Goal: Task Accomplishment & Management: Complete application form

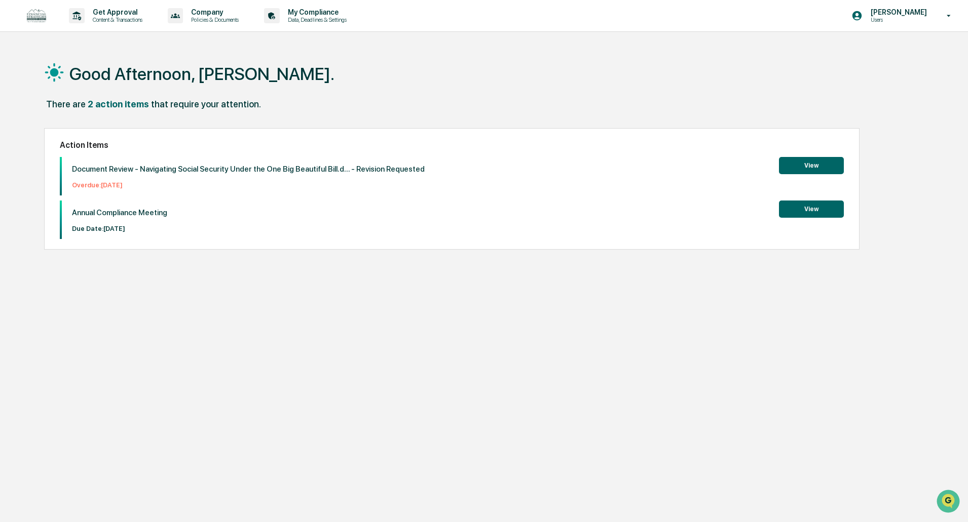
click at [803, 207] on button "View" at bounding box center [811, 209] width 65 height 17
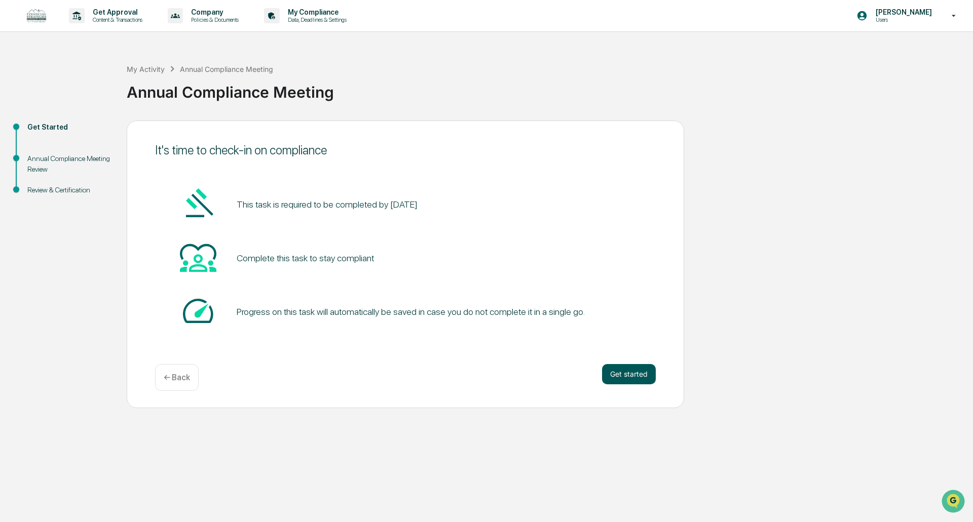
click at [624, 376] on button "Get started" at bounding box center [629, 374] width 54 height 20
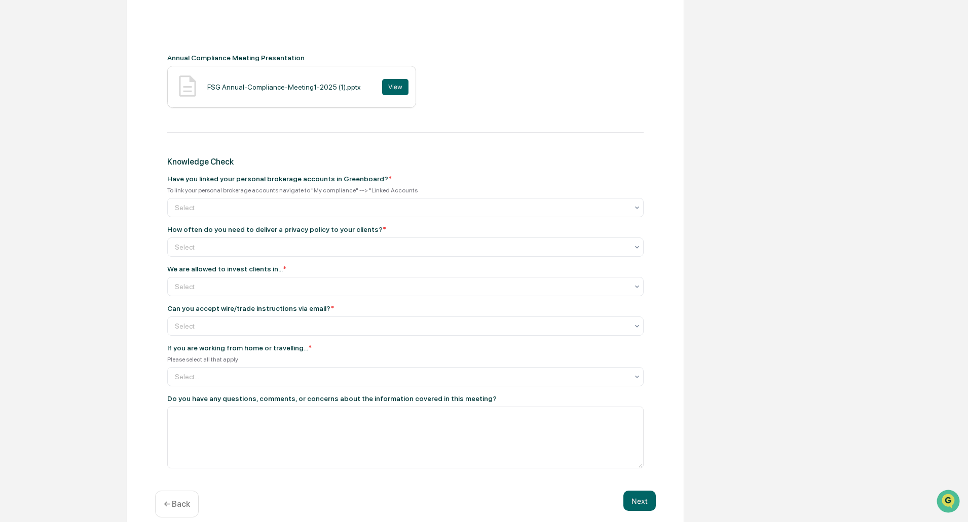
scroll to position [421, 0]
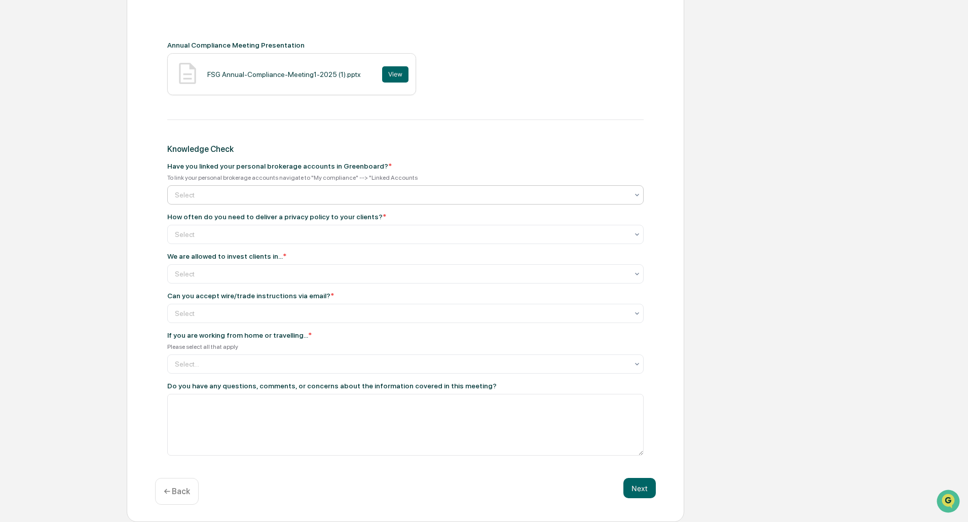
click at [408, 195] on div at bounding box center [401, 195] width 453 height 10
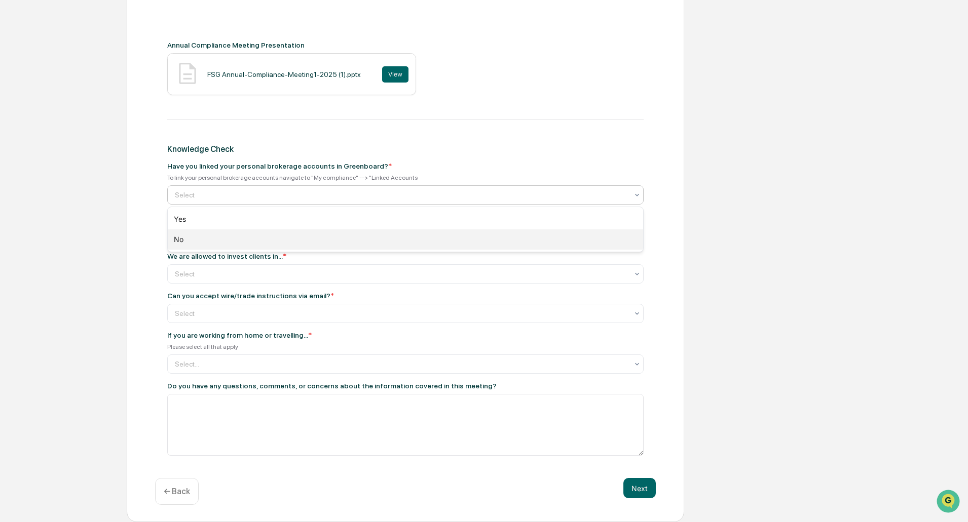
click at [253, 236] on div "No" at bounding box center [405, 239] width 475 height 20
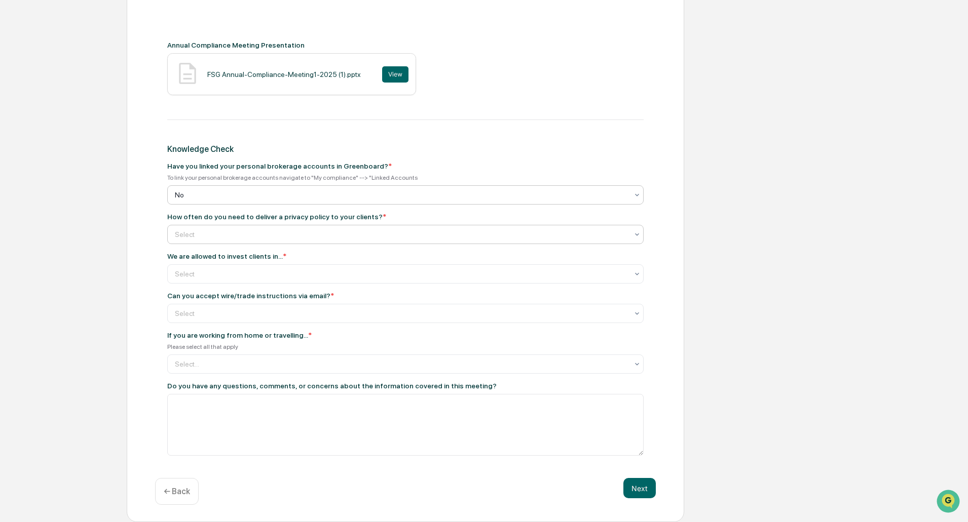
click at [304, 235] on div at bounding box center [401, 234] width 453 height 10
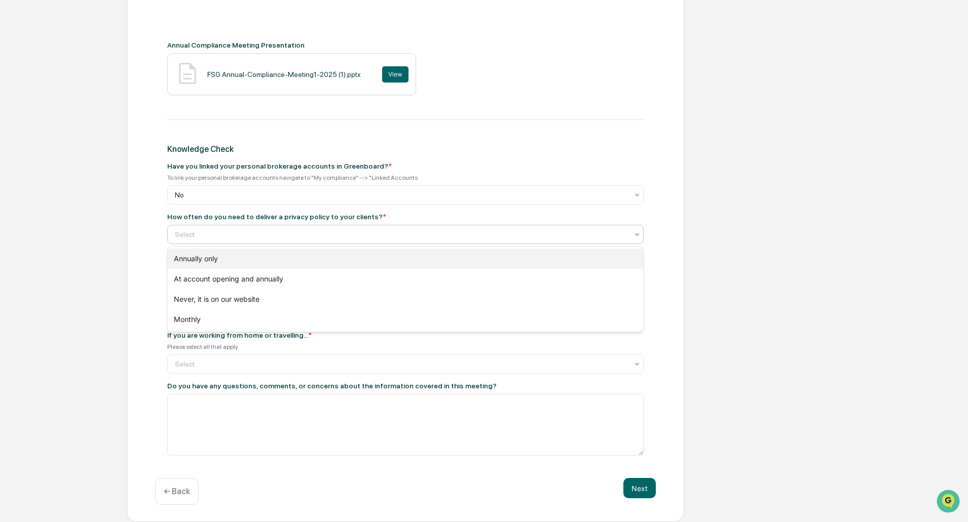
click at [227, 262] on div "Annually only" at bounding box center [405, 259] width 475 height 20
click at [243, 242] on div "Annually only" at bounding box center [401, 234] width 463 height 14
click at [257, 262] on div "Annually only" at bounding box center [405, 259] width 475 height 20
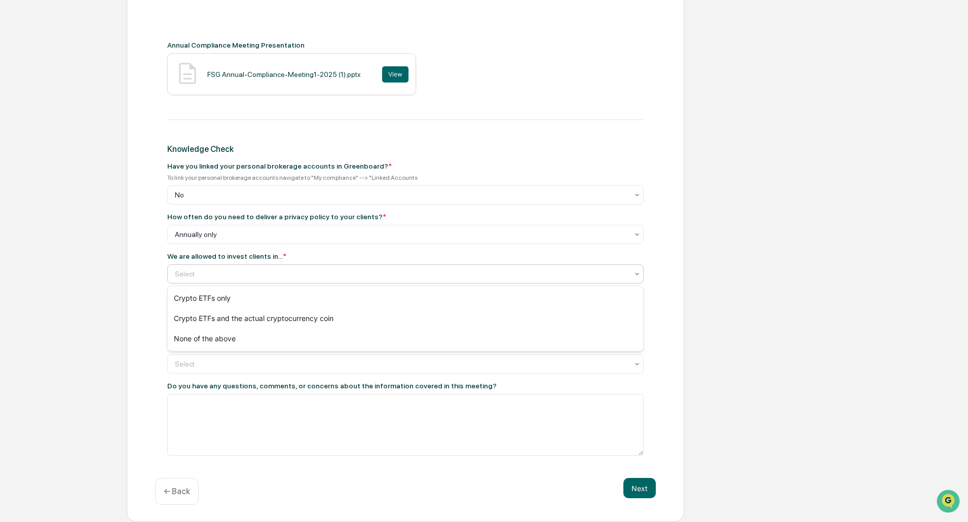
click at [265, 278] on div at bounding box center [401, 274] width 453 height 10
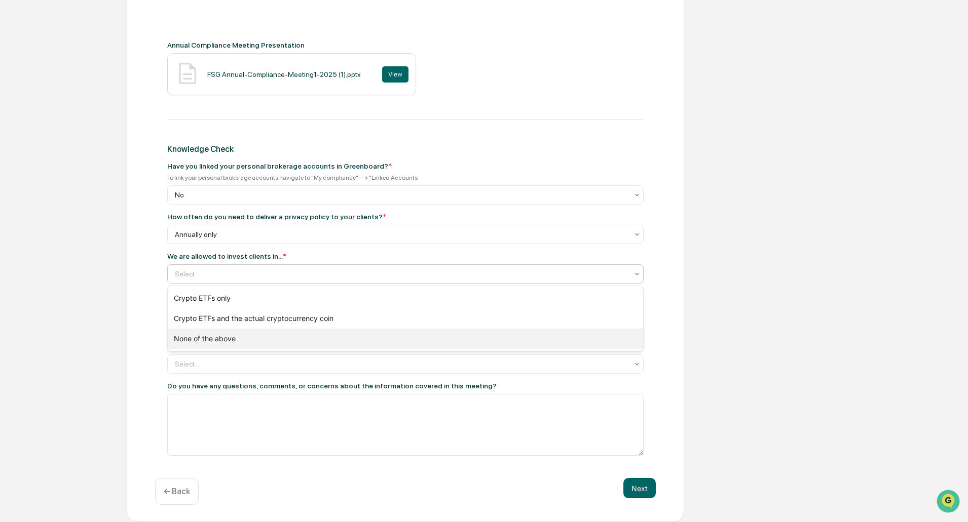
click at [225, 338] on div "None of the above" at bounding box center [405, 339] width 475 height 20
click at [251, 275] on div at bounding box center [401, 274] width 453 height 10
click at [252, 274] on div at bounding box center [401, 274] width 453 height 10
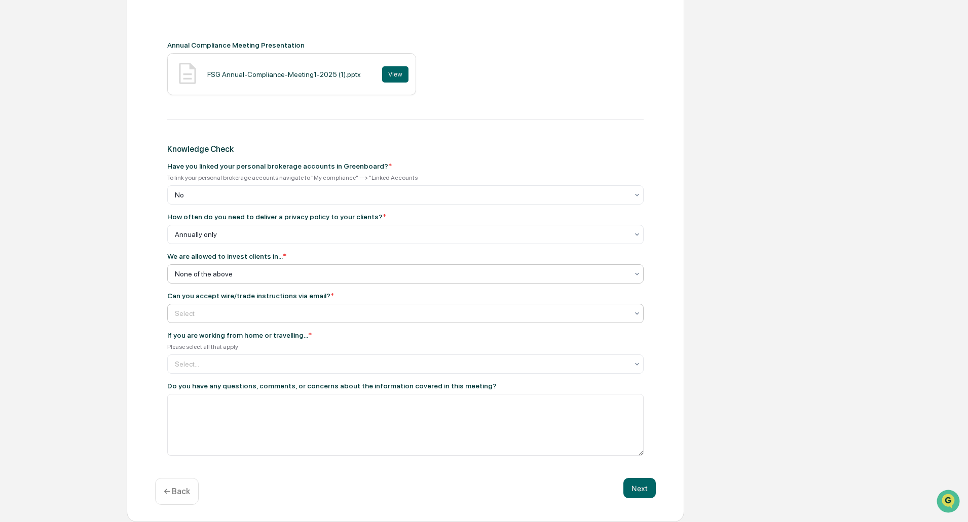
click at [252, 317] on div at bounding box center [401, 313] width 453 height 10
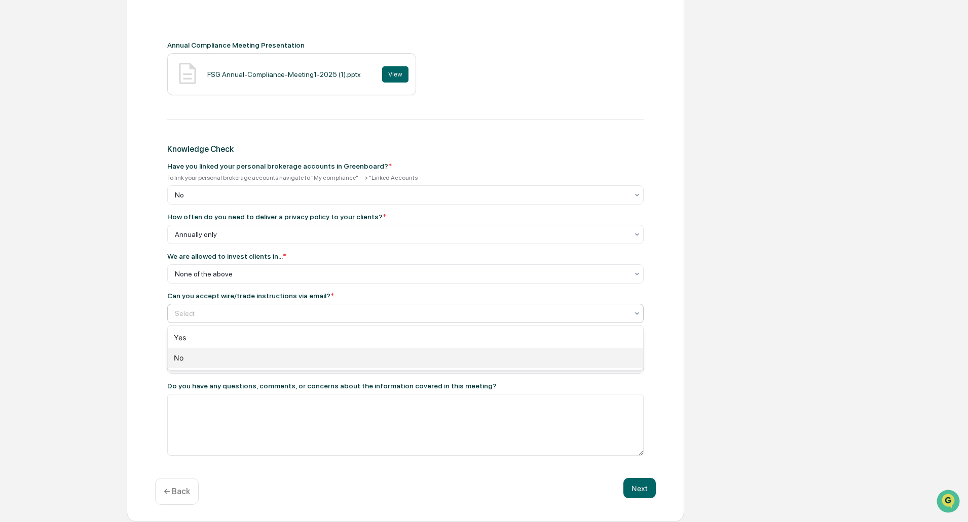
click at [212, 362] on div "No" at bounding box center [405, 358] width 475 height 20
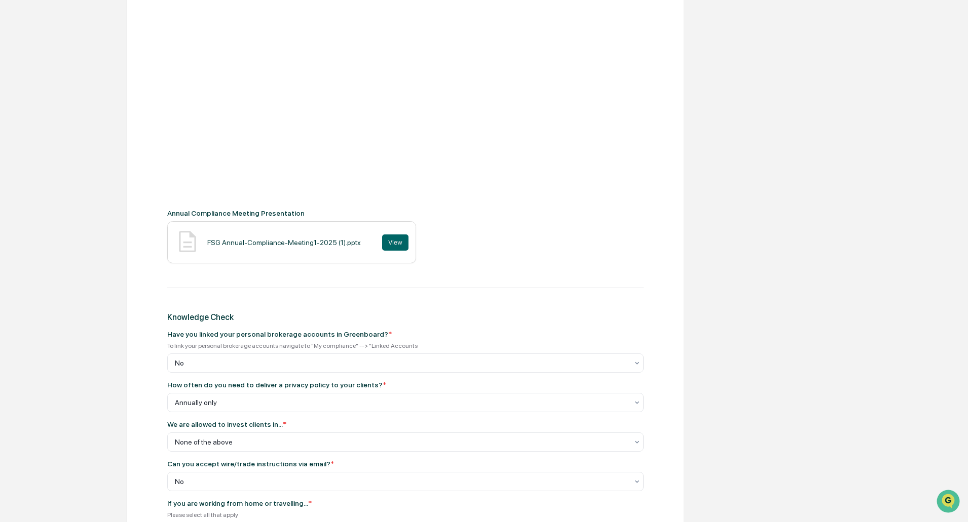
scroll to position [304, 0]
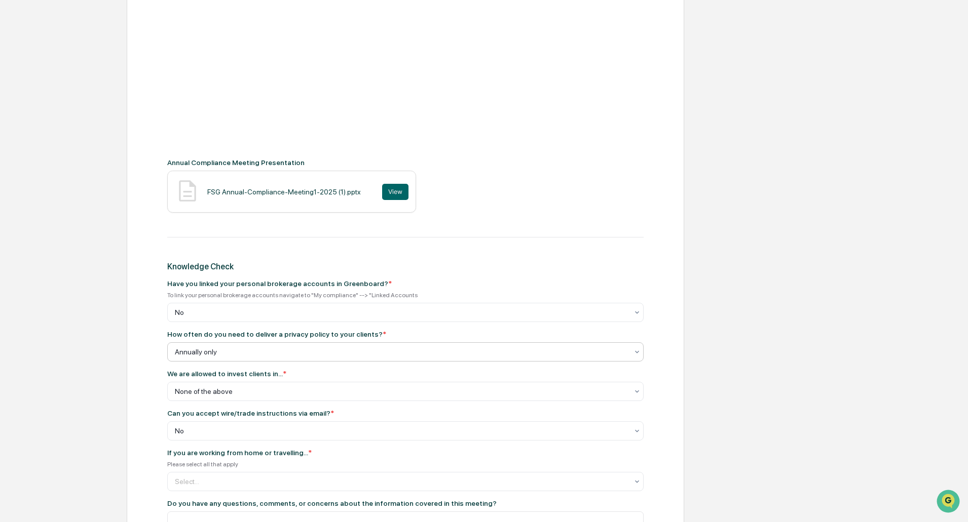
click at [235, 357] on div at bounding box center [401, 352] width 453 height 10
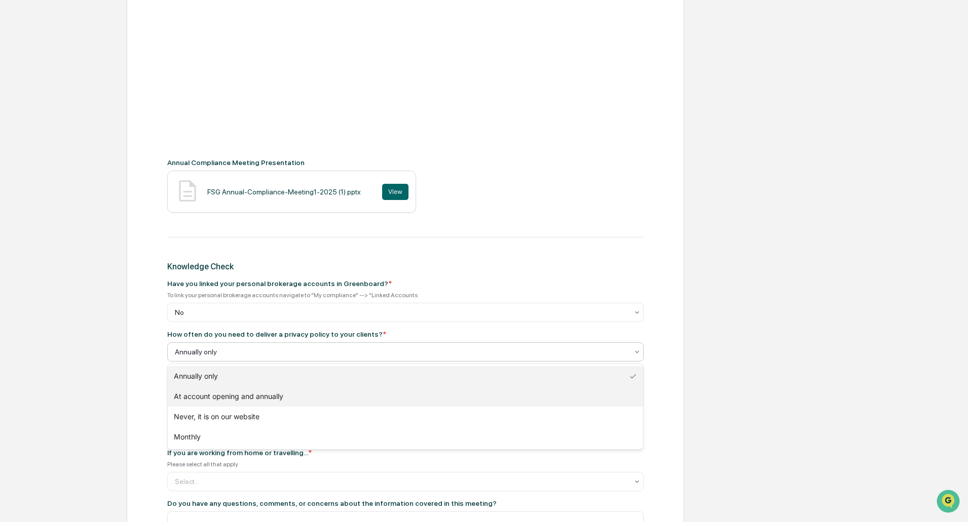
click at [240, 397] on div "At account opening and annually" at bounding box center [405, 397] width 475 height 20
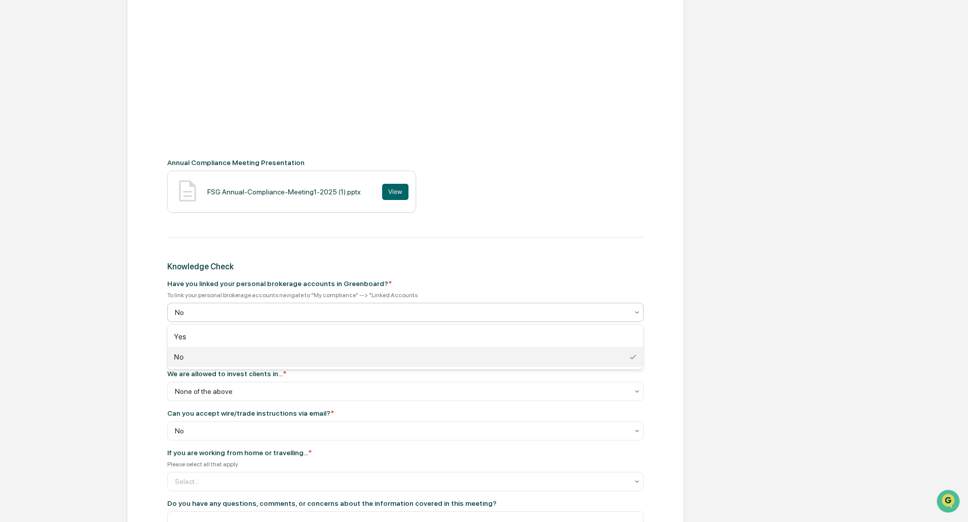
click at [334, 315] on div at bounding box center [401, 312] width 453 height 10
click at [330, 314] on div at bounding box center [401, 312] width 453 height 10
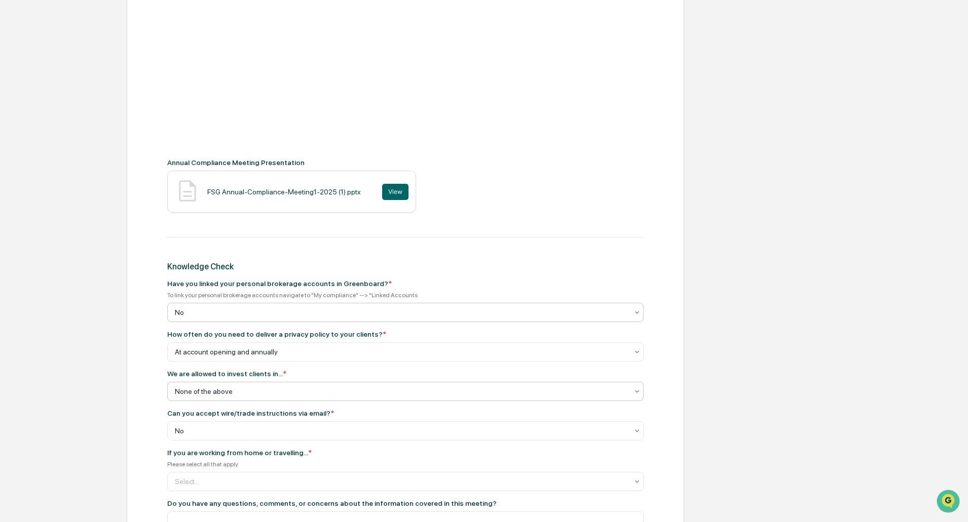
click at [308, 392] on div at bounding box center [401, 392] width 453 height 10
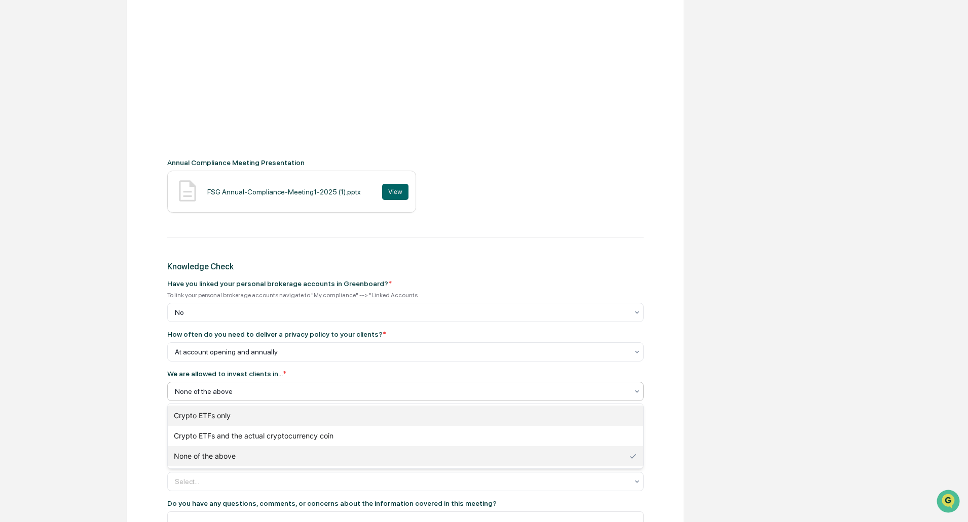
click at [226, 413] on div "Crypto ETFs only" at bounding box center [405, 416] width 475 height 20
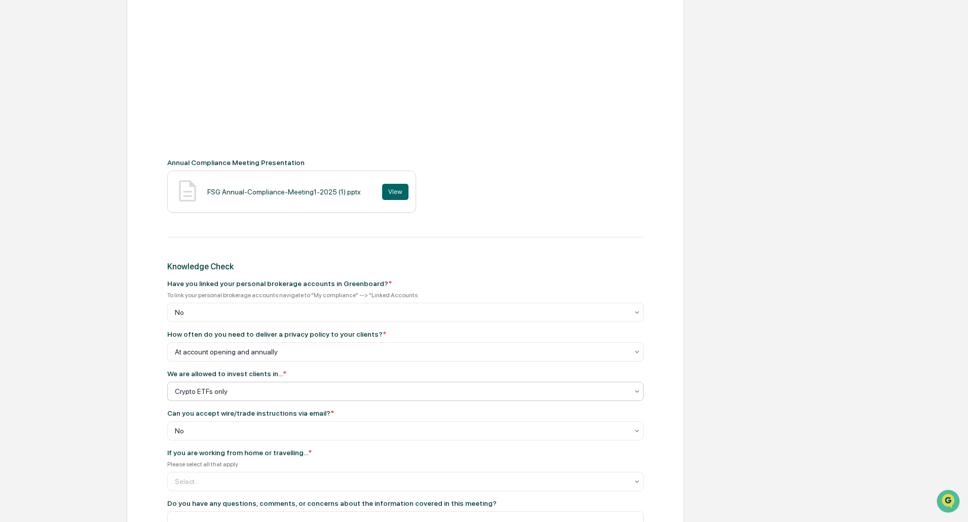
click at [237, 391] on div at bounding box center [401, 392] width 453 height 10
click at [241, 391] on div at bounding box center [401, 392] width 453 height 10
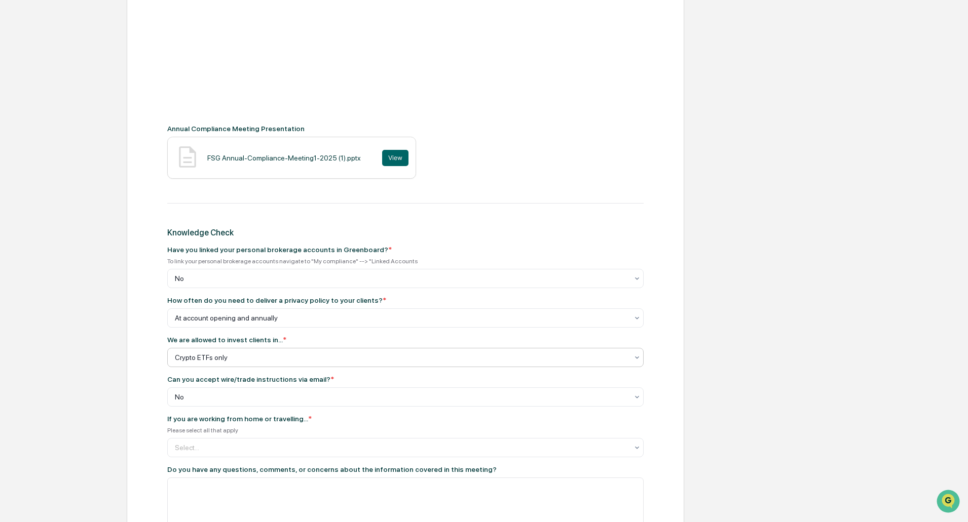
scroll to position [355, 0]
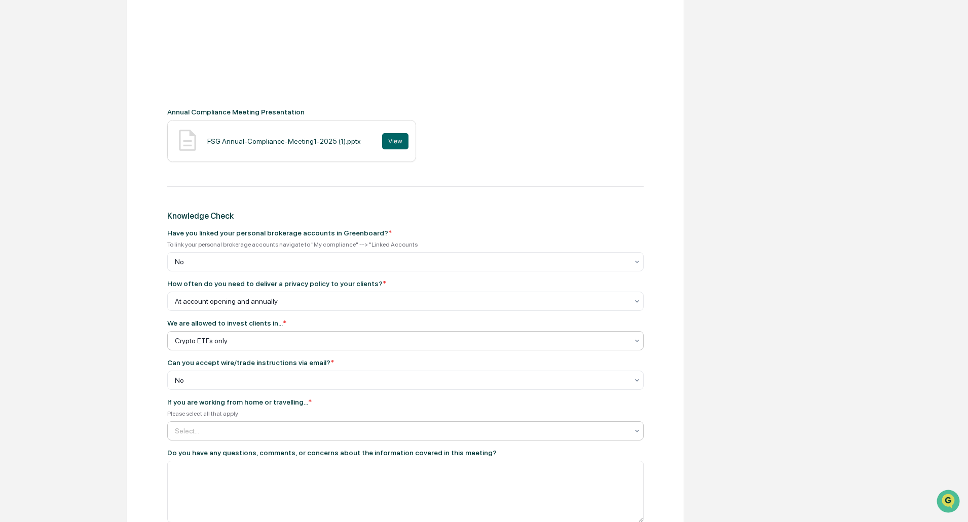
click at [226, 432] on div at bounding box center [401, 431] width 453 height 10
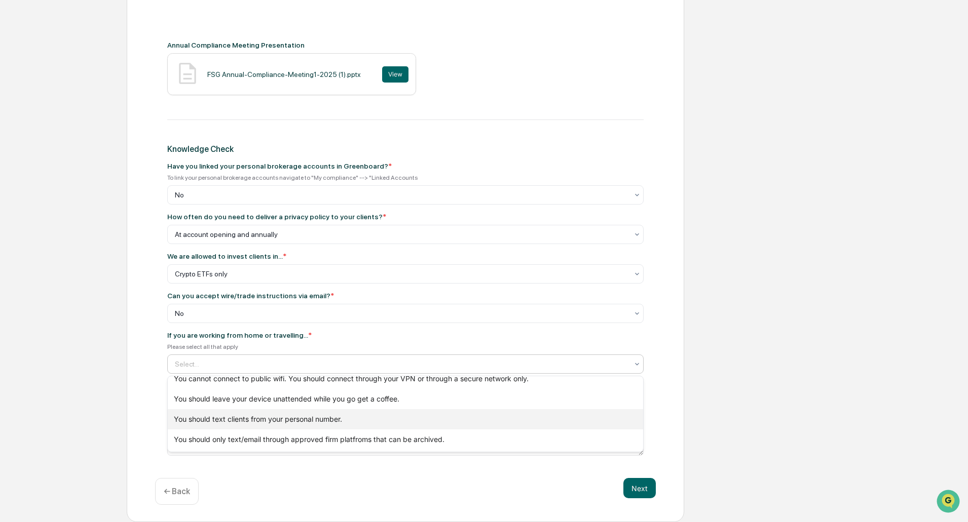
scroll to position [0, 0]
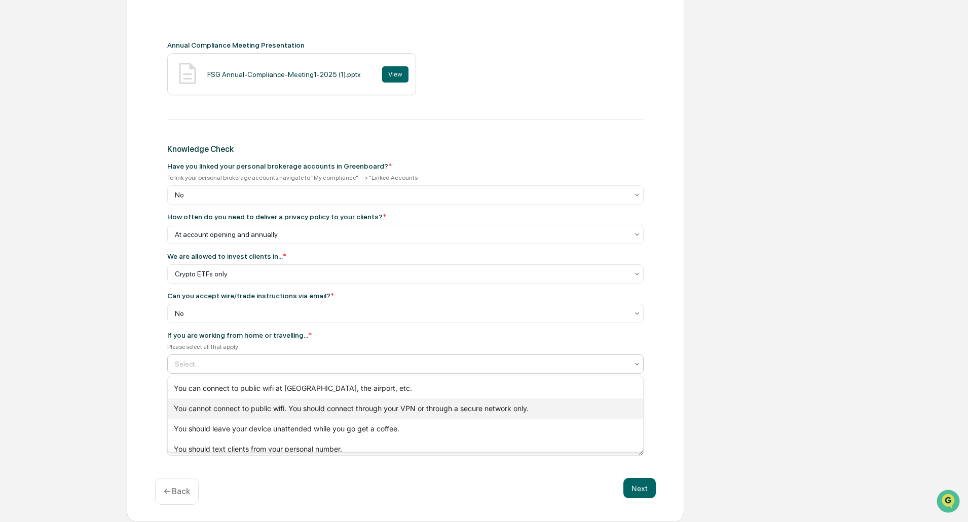
click at [305, 406] on div "You cannot connect to public wifi. You should connect through your VPN or throu…" at bounding box center [405, 409] width 475 height 20
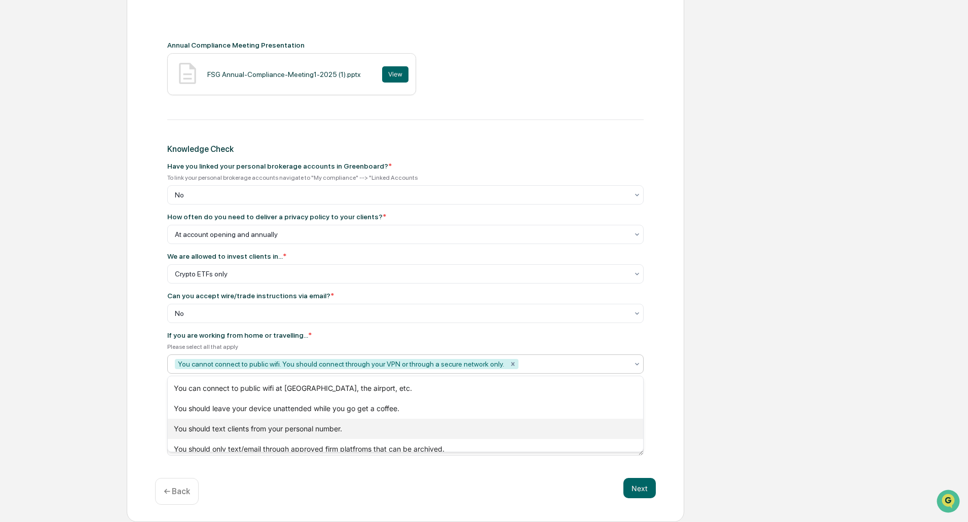
scroll to position [10, 0]
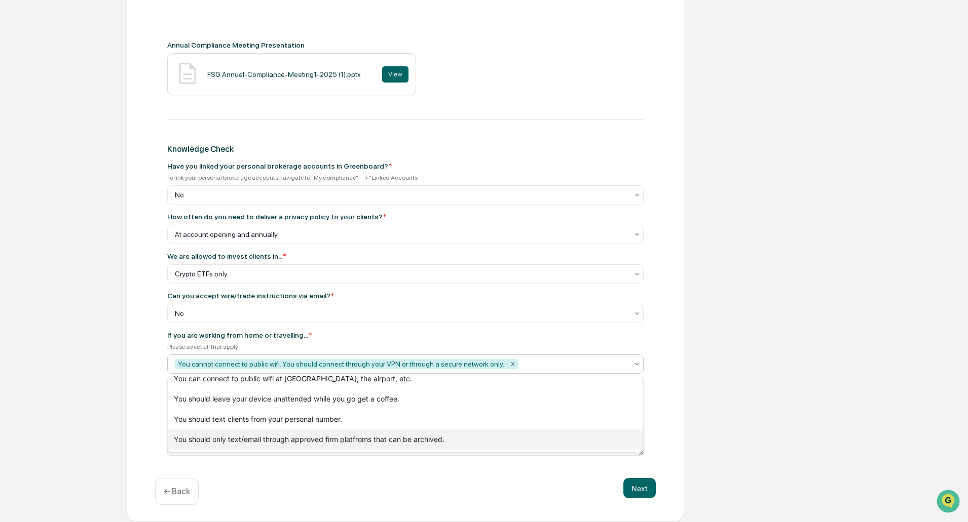
click at [306, 440] on div "You should only text/email through approved firm platfroms that can be archived." at bounding box center [405, 440] width 475 height 20
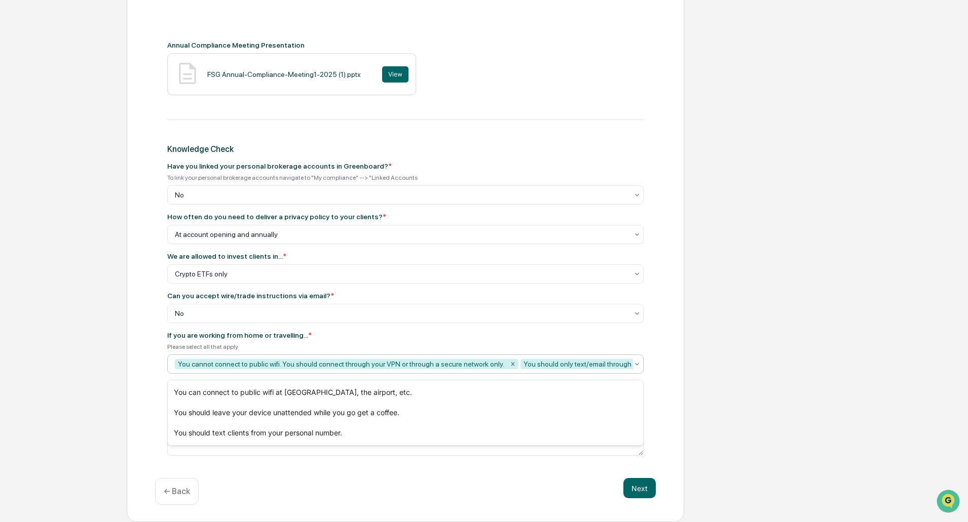
click at [423, 483] on div "Next ← Back" at bounding box center [405, 491] width 500 height 27
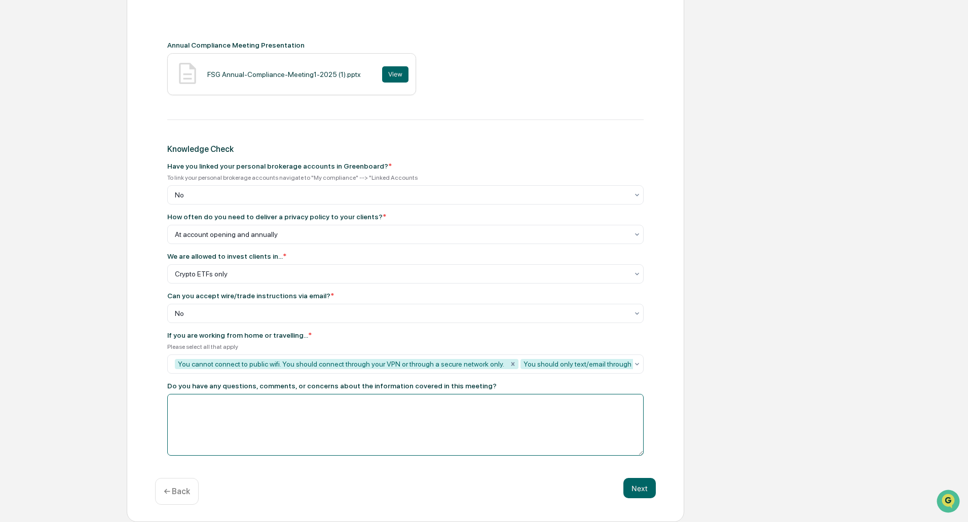
click at [294, 419] on textarea at bounding box center [405, 425] width 476 height 62
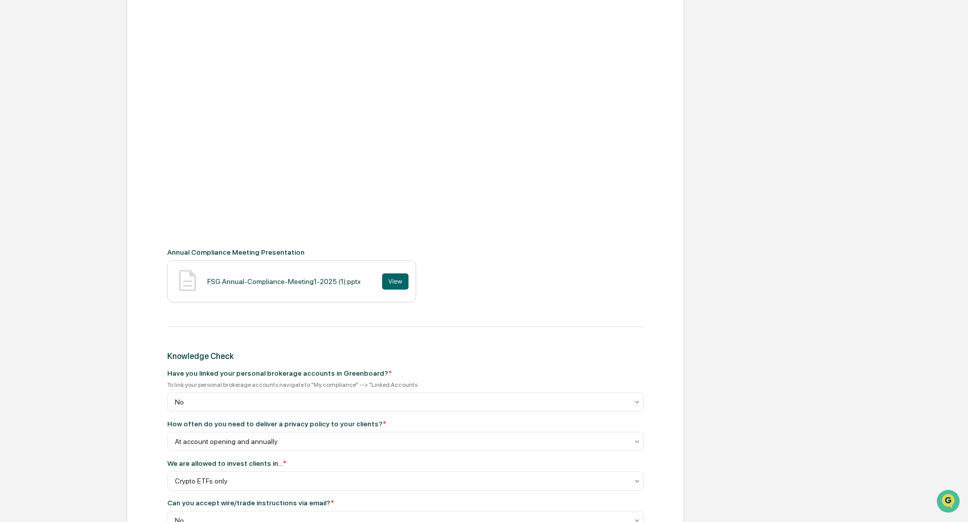
scroll to position [219, 0]
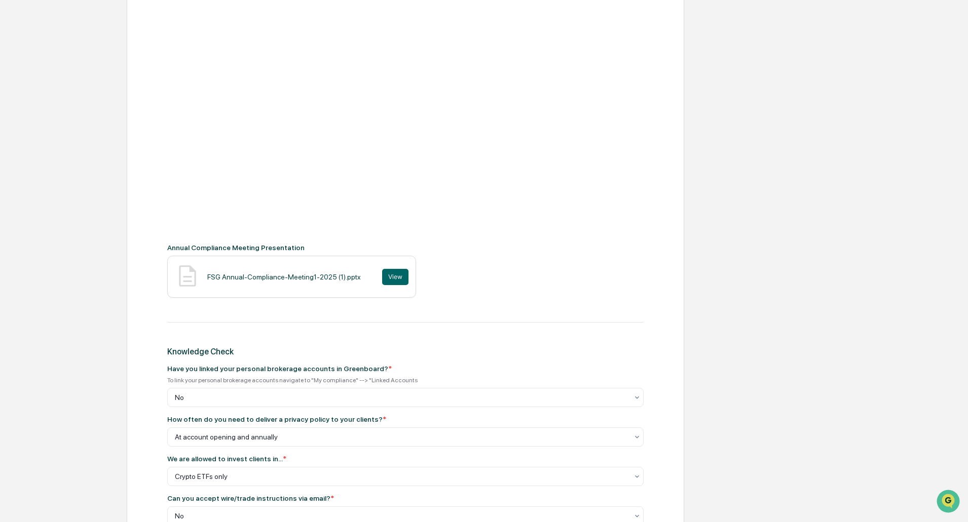
click at [672, 366] on div "Annual Compliance Meeting Review Annual Compliance Meeting Recording Annual Com…" at bounding box center [405, 314] width 557 height 824
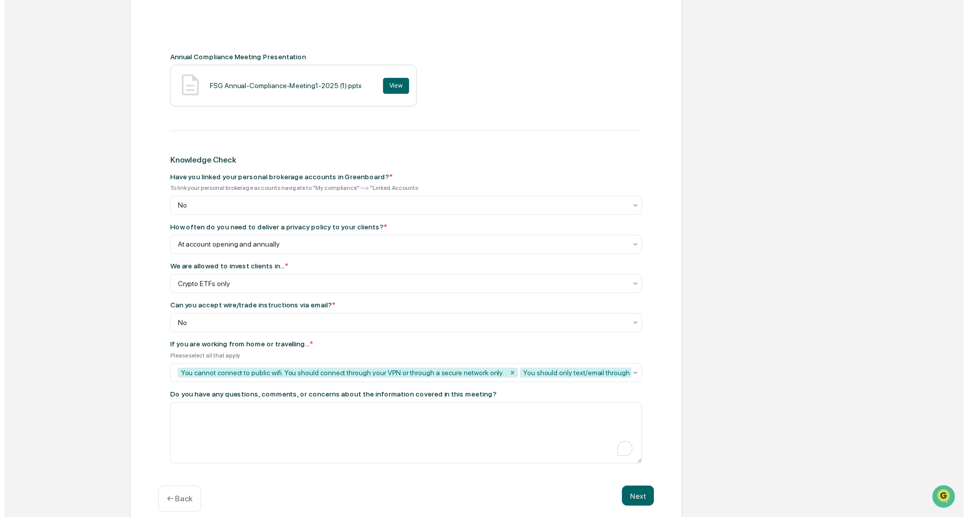
scroll to position [426, 0]
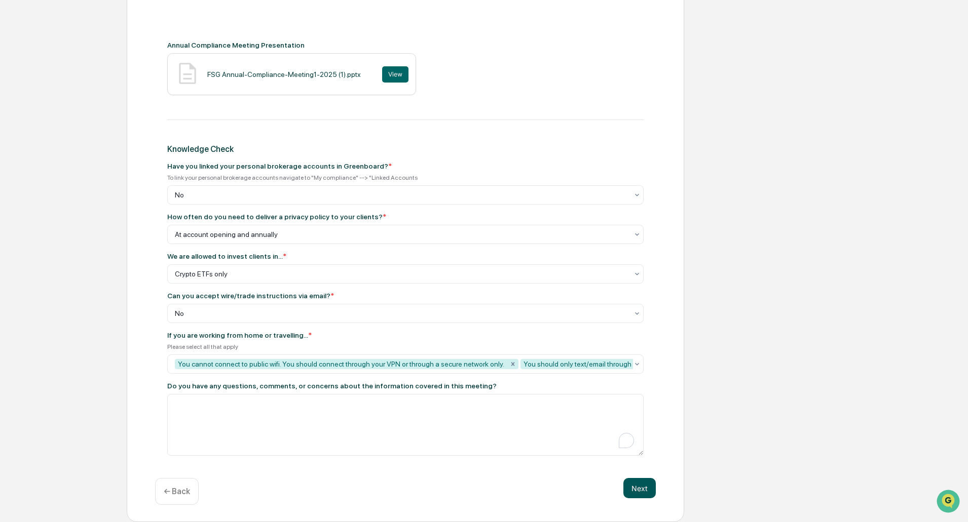
click at [635, 491] on button "Next" at bounding box center [639, 488] width 32 height 20
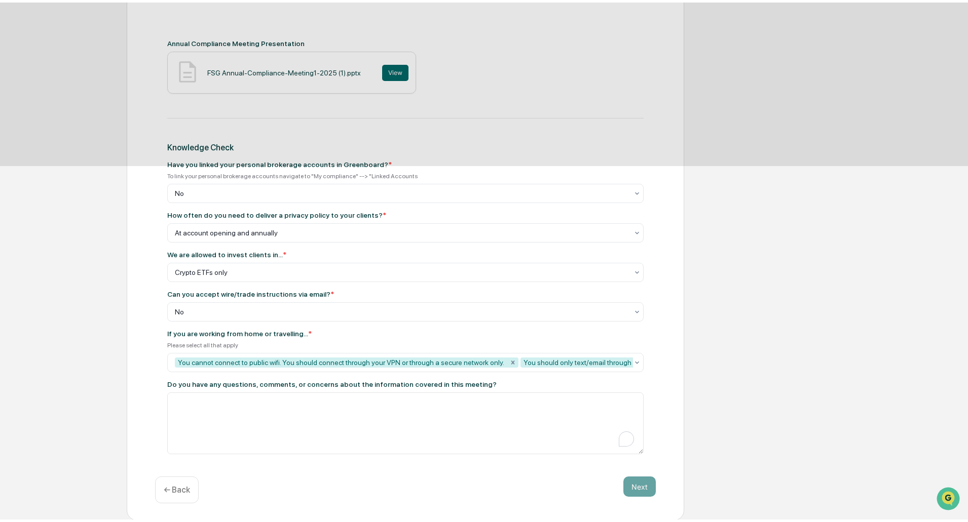
scroll to position [0, 0]
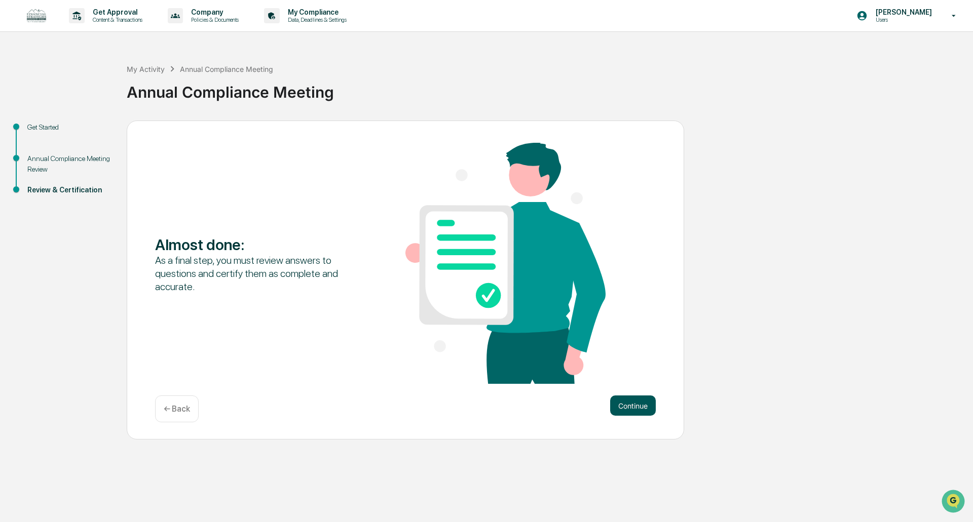
click at [629, 406] on button "Continue" at bounding box center [633, 406] width 46 height 20
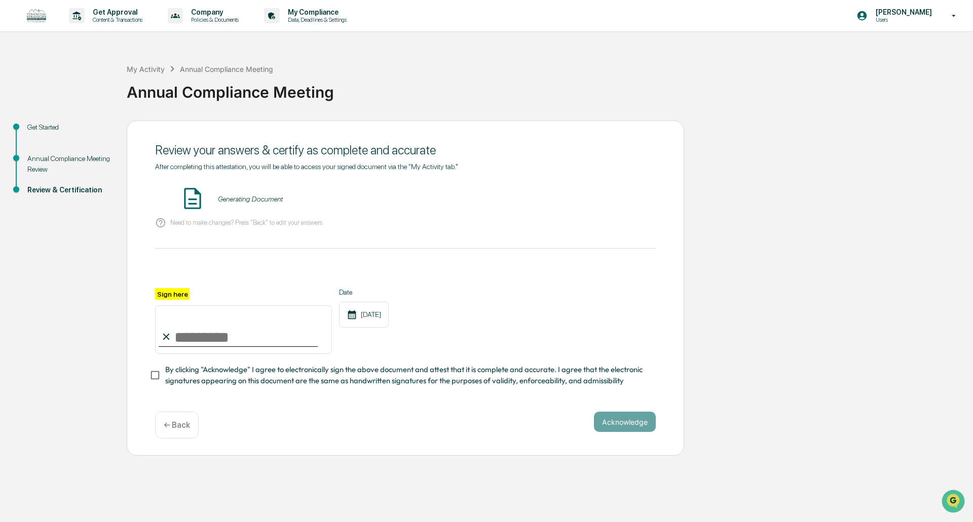
click at [205, 340] on input "Sign here" at bounding box center [243, 329] width 177 height 49
type input "**********"
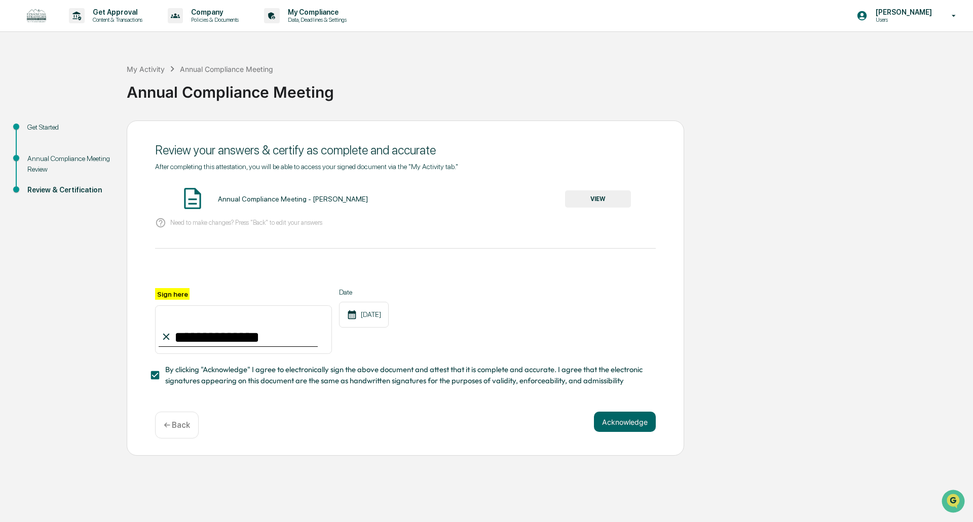
click at [622, 423] on button "Acknowledge" at bounding box center [625, 422] width 62 height 20
click at [589, 203] on button "VIEW" at bounding box center [598, 198] width 66 height 17
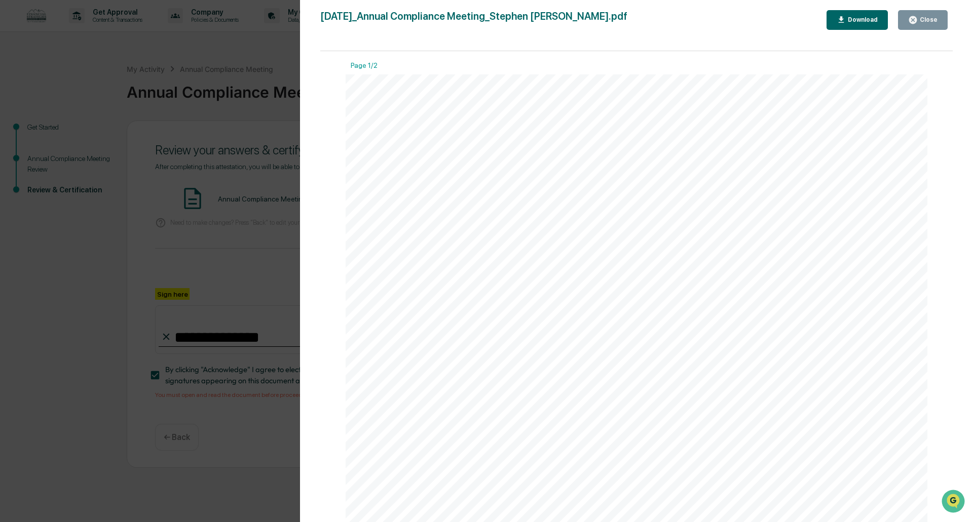
click at [934, 22] on div "Close" at bounding box center [927, 19] width 20 height 7
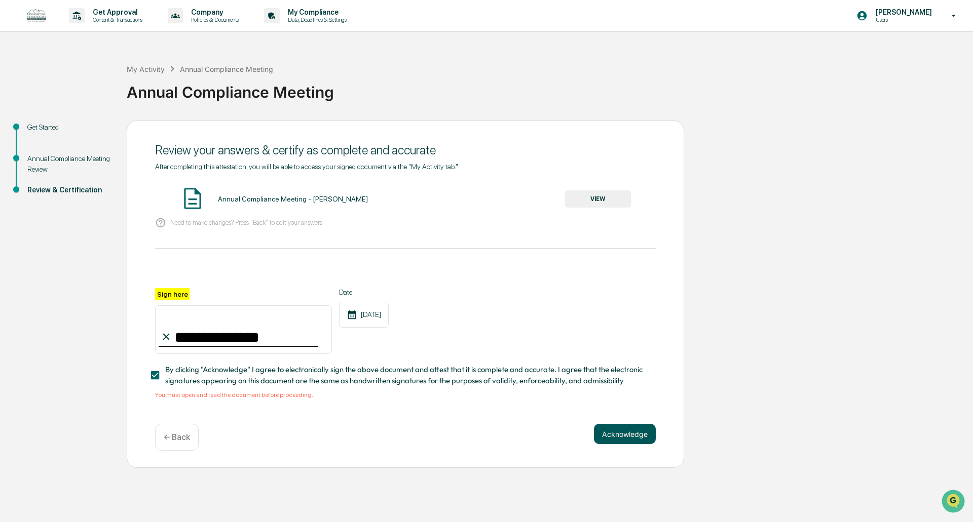
click at [613, 444] on button "Acknowledge" at bounding box center [625, 434] width 62 height 20
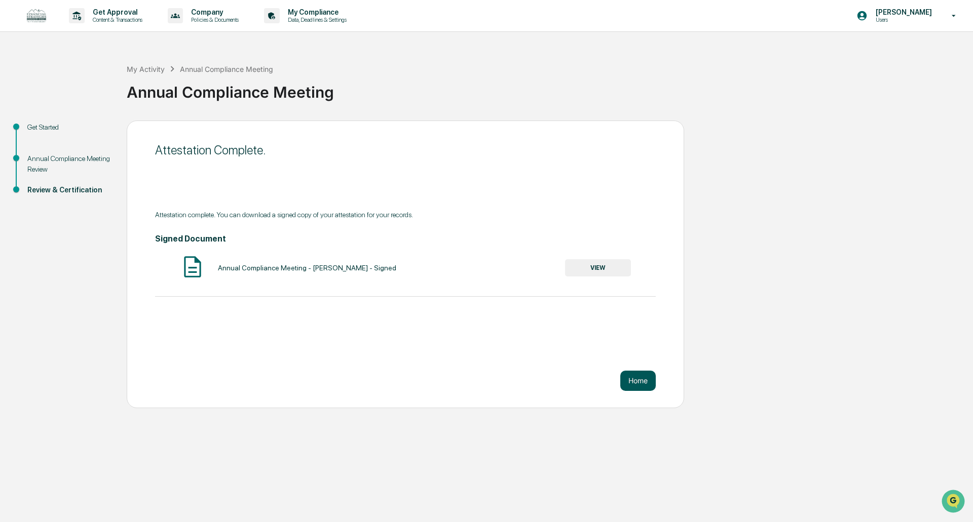
click at [638, 380] on button "Home" at bounding box center [637, 381] width 35 height 20
